Goal: Ask a question

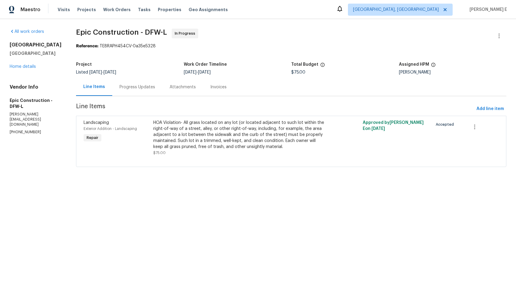
click at [128, 92] on div "Progress Updates" at bounding box center [137, 87] width 50 height 18
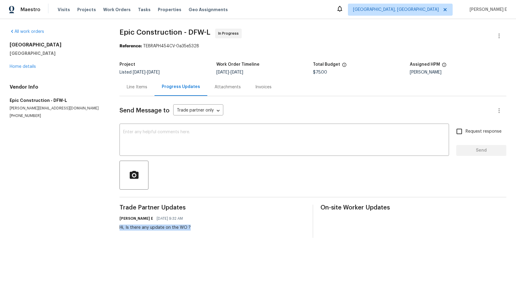
drag, startPoint x: 116, startPoint y: 230, endPoint x: 136, endPoint y: 236, distance: 21.8
click at [136, 236] on div "All work orders [STREET_ADDRESS] Home details Vendor Info Epic Construction - D…" at bounding box center [258, 133] width 516 height 229
copy div "Hi, Is there any update on the WO ?"
click at [153, 147] on textarea at bounding box center [284, 140] width 322 height 21
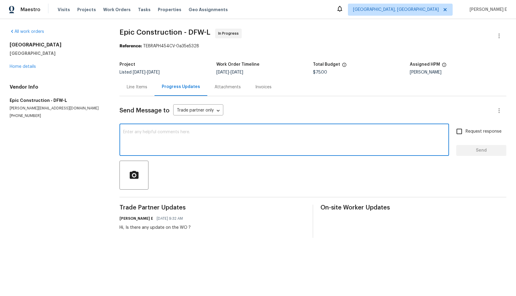
paste textarea "Hi, Is there any update on the WO ?"
type textarea "Hi, Is there any update on the WO ?"
click at [457, 131] on input "Request response" at bounding box center [459, 131] width 13 height 13
checkbox input "true"
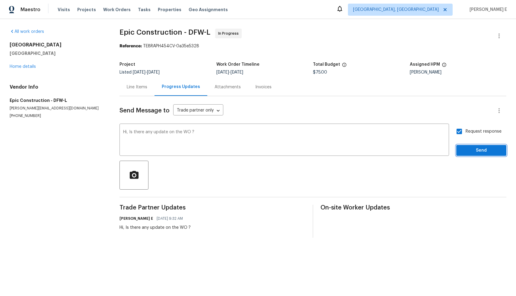
click at [469, 152] on span "Send" at bounding box center [481, 151] width 40 height 8
